Goal: Task Accomplishment & Management: Manage account settings

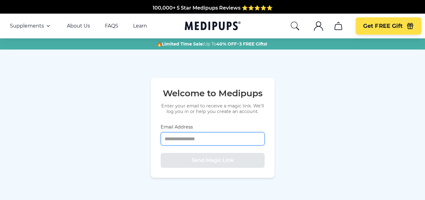
click at [213, 136] on input "Email Address" at bounding box center [213, 138] width 104 height 13
type input "**********"
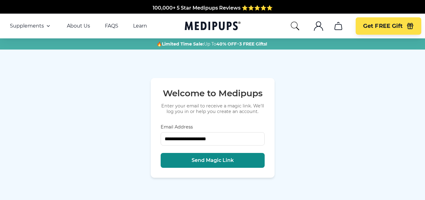
click at [225, 162] on span "Send Magic Link" at bounding box center [213, 160] width 42 height 6
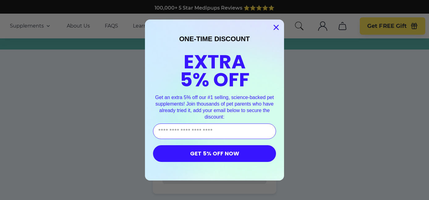
click at [274, 26] on circle "Close dialog" at bounding box center [276, 27] width 10 height 10
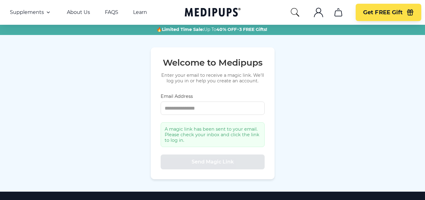
scroll to position [143, 0]
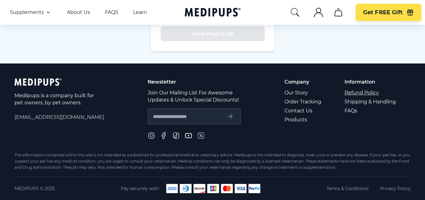
click at [360, 93] on link "Refund Policy" at bounding box center [370, 92] width 52 height 9
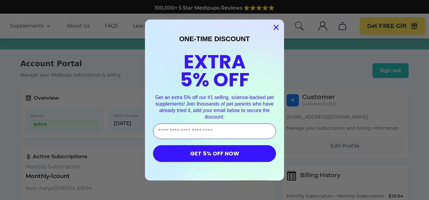
click at [273, 27] on circle "Close dialog" at bounding box center [276, 27] width 10 height 10
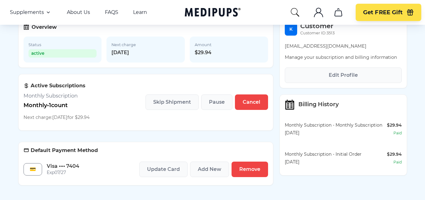
scroll to position [81, 0]
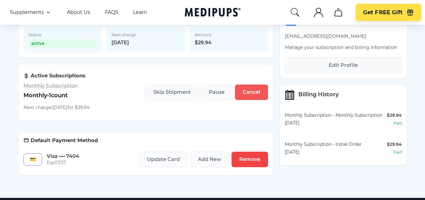
click at [256, 94] on span "Cancel" at bounding box center [252, 92] width 18 height 6
click at [252, 93] on span "Cancel" at bounding box center [252, 92] width 18 height 6
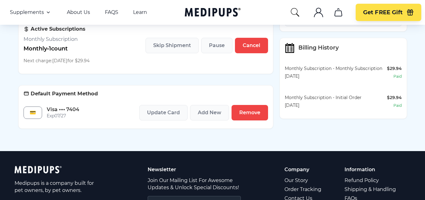
scroll to position [132, 0]
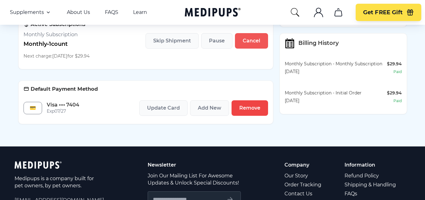
click at [252, 43] on span "Cancel" at bounding box center [252, 41] width 18 height 6
click at [251, 110] on span "Remove" at bounding box center [249, 108] width 21 height 6
